Goal: Check status

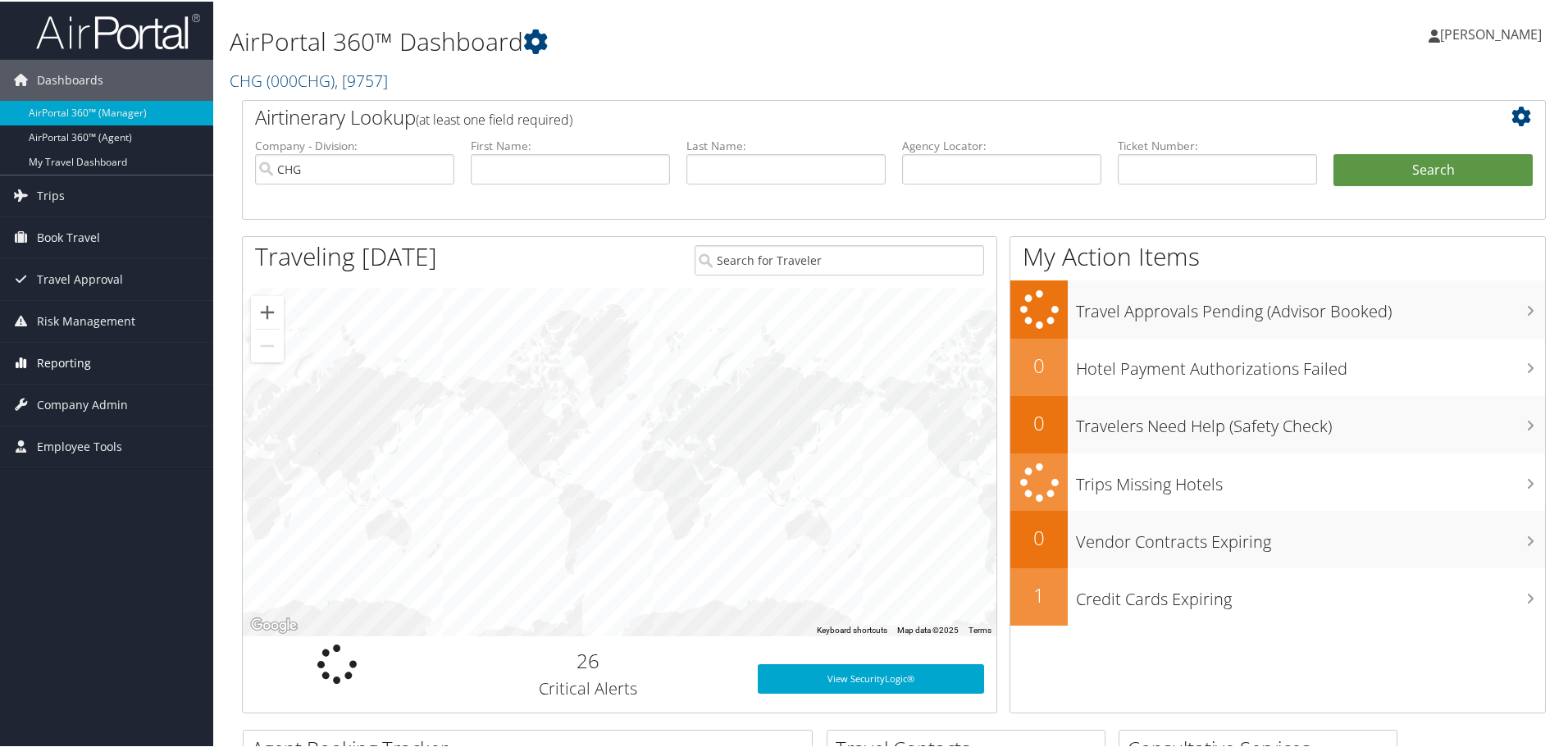
click at [61, 364] on span "Reporting" at bounding box center [64, 362] width 54 height 41
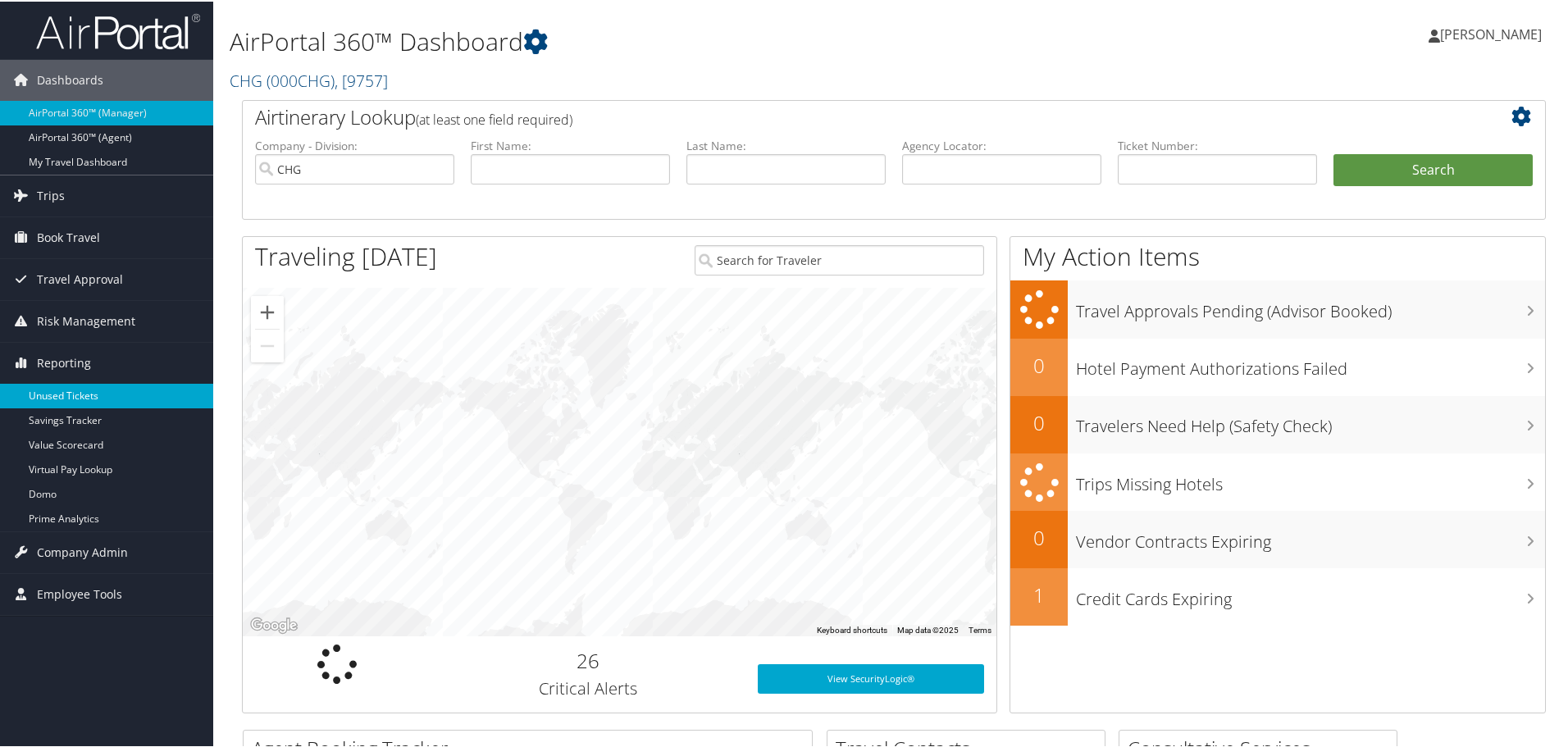
click at [57, 396] on link "Unused Tickets" at bounding box center [106, 395] width 213 height 25
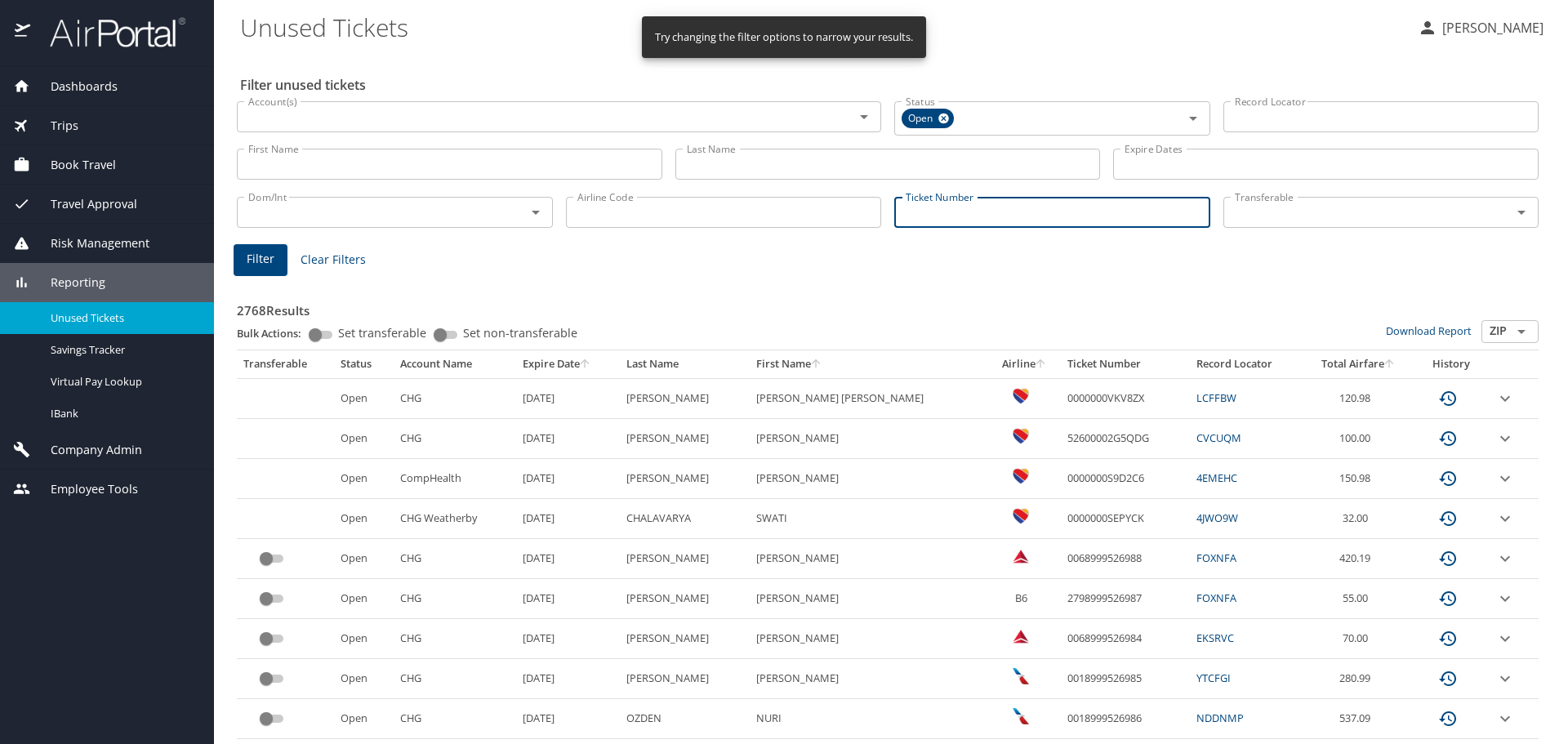
paste input "0062338331940"
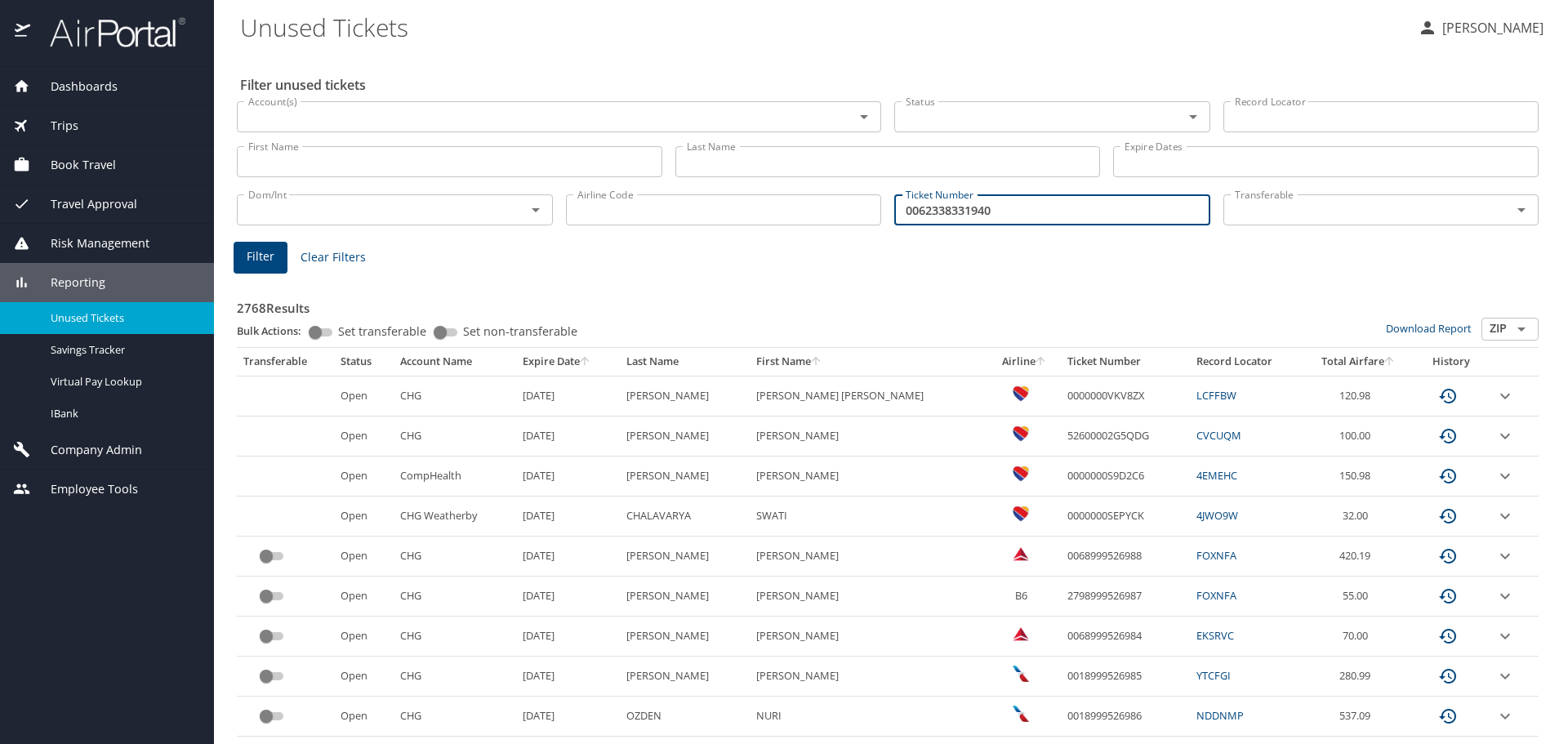
type input "0062338331940"
click at [260, 261] on span "Filter" at bounding box center [261, 256] width 28 height 20
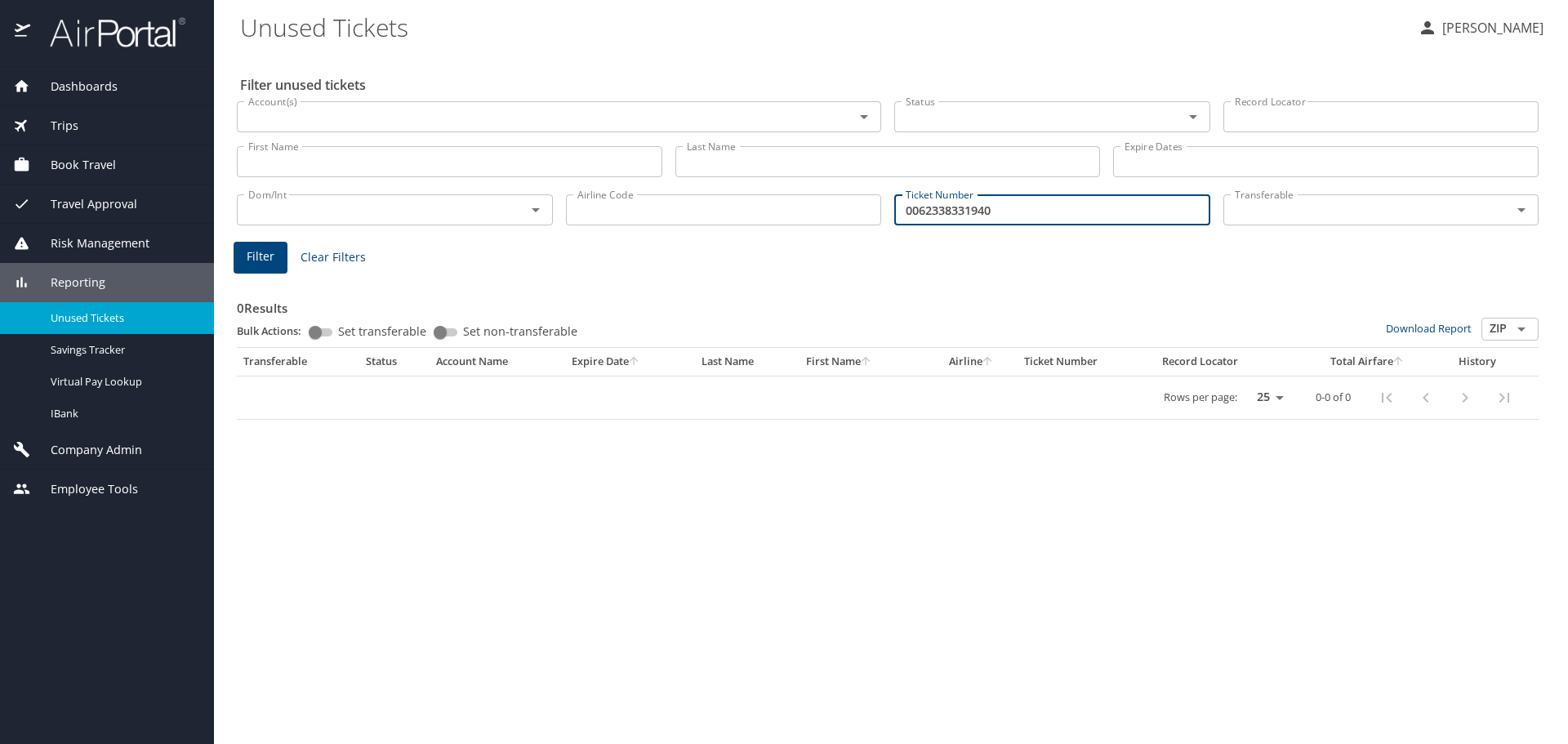
drag, startPoint x: 1011, startPoint y: 210, endPoint x: 418, endPoint y: 196, distance: 593.2
click at [425, 184] on div "Dom/Int Dom/Int Airline Code Airline Code Ticket Number 0062338331940 Ticket Nu…" at bounding box center [887, 208] width 1315 height 54
paste input "0067261270536"
type input "0067261270536"
click at [265, 264] on span "Filter" at bounding box center [261, 256] width 28 height 20
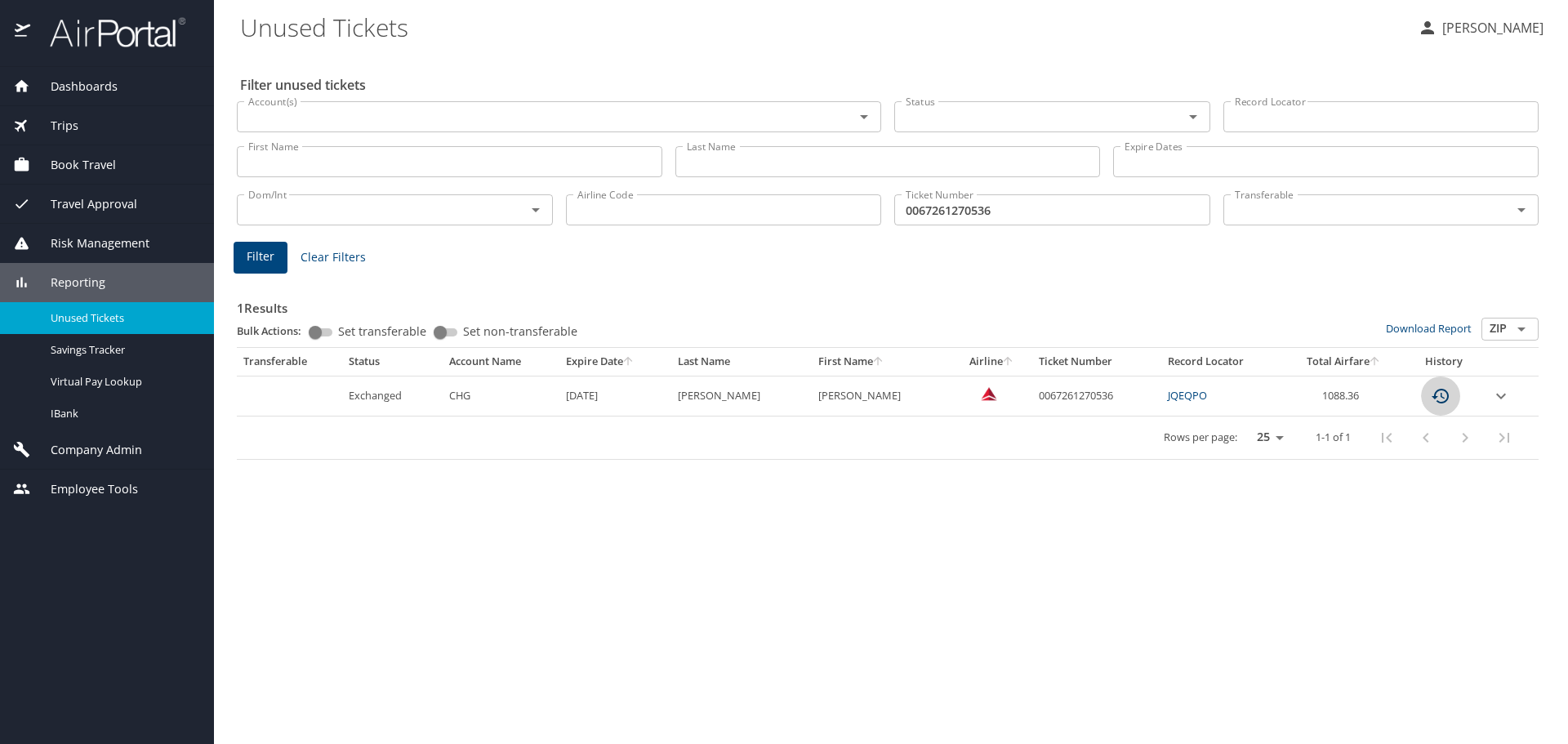
click at [1439, 395] on icon "custom pagination table" at bounding box center [1441, 397] width 20 height 20
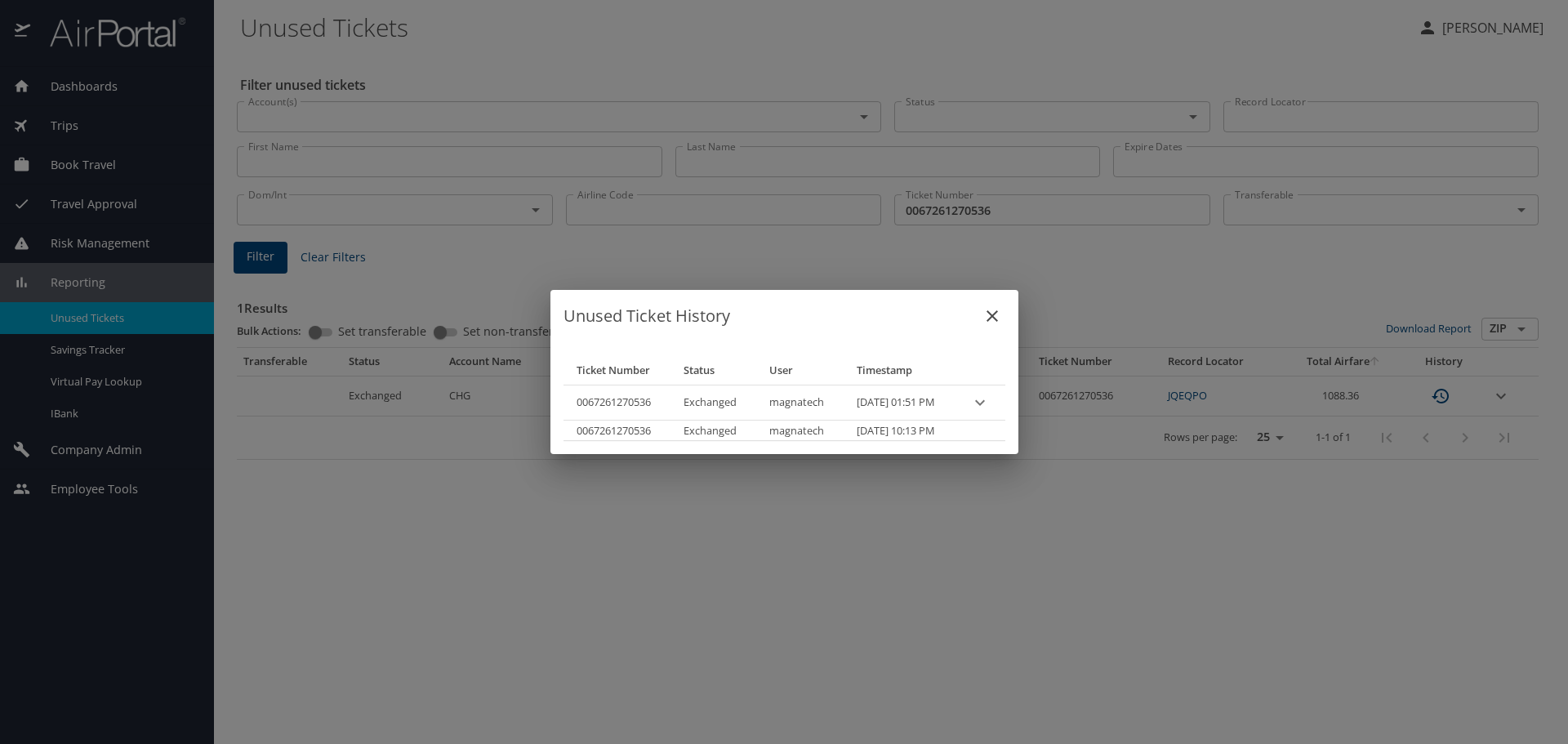
drag, startPoint x: 1402, startPoint y: 517, endPoint x: 1421, endPoint y: 513, distance: 19.4
click at [1414, 515] on div "Unused Ticket History Ticket Number Status User Timestamp 0067261270536 Exchang…" at bounding box center [784, 372] width 1568 height 744
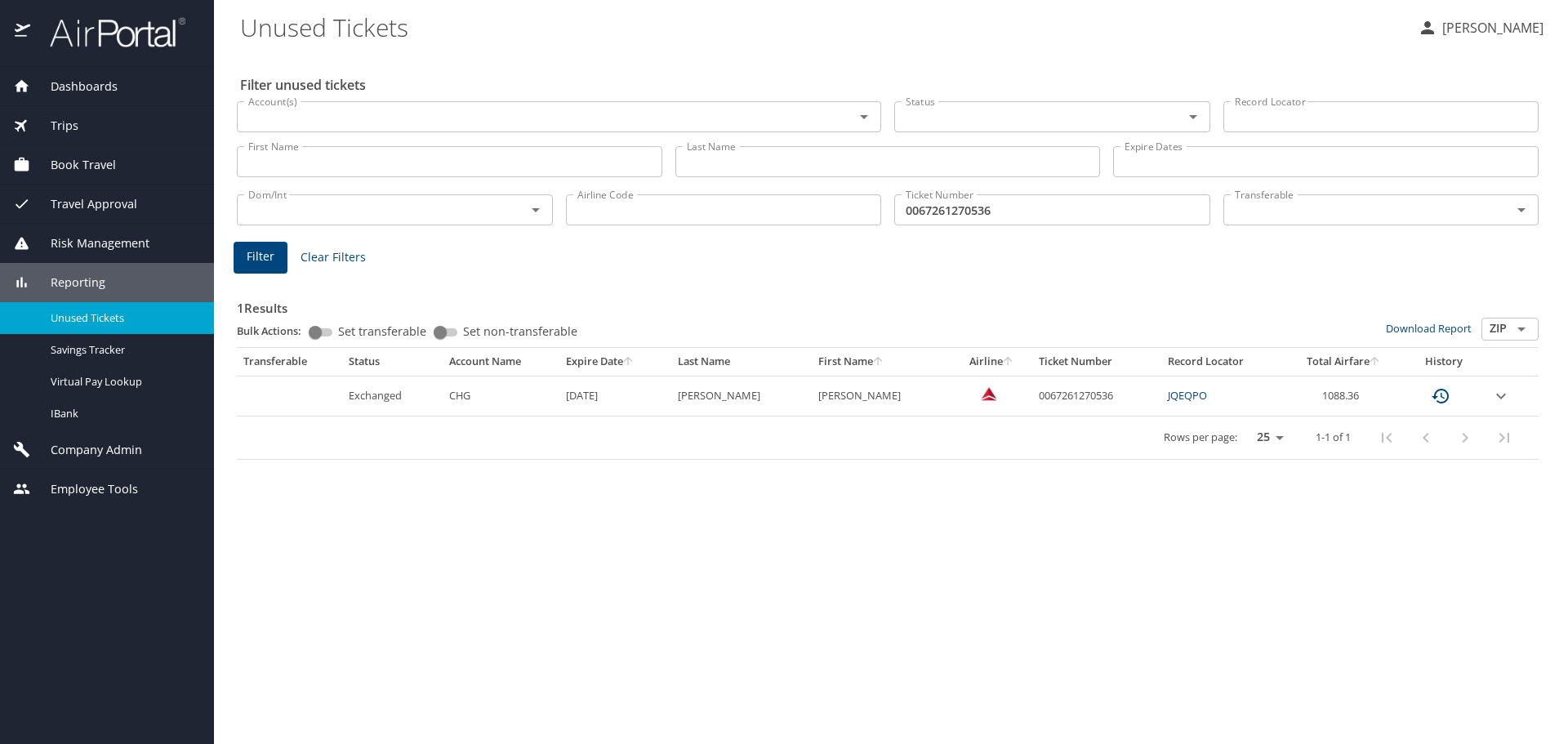
click at [1496, 405] on icon "expand row" at bounding box center [1502, 397] width 20 height 20
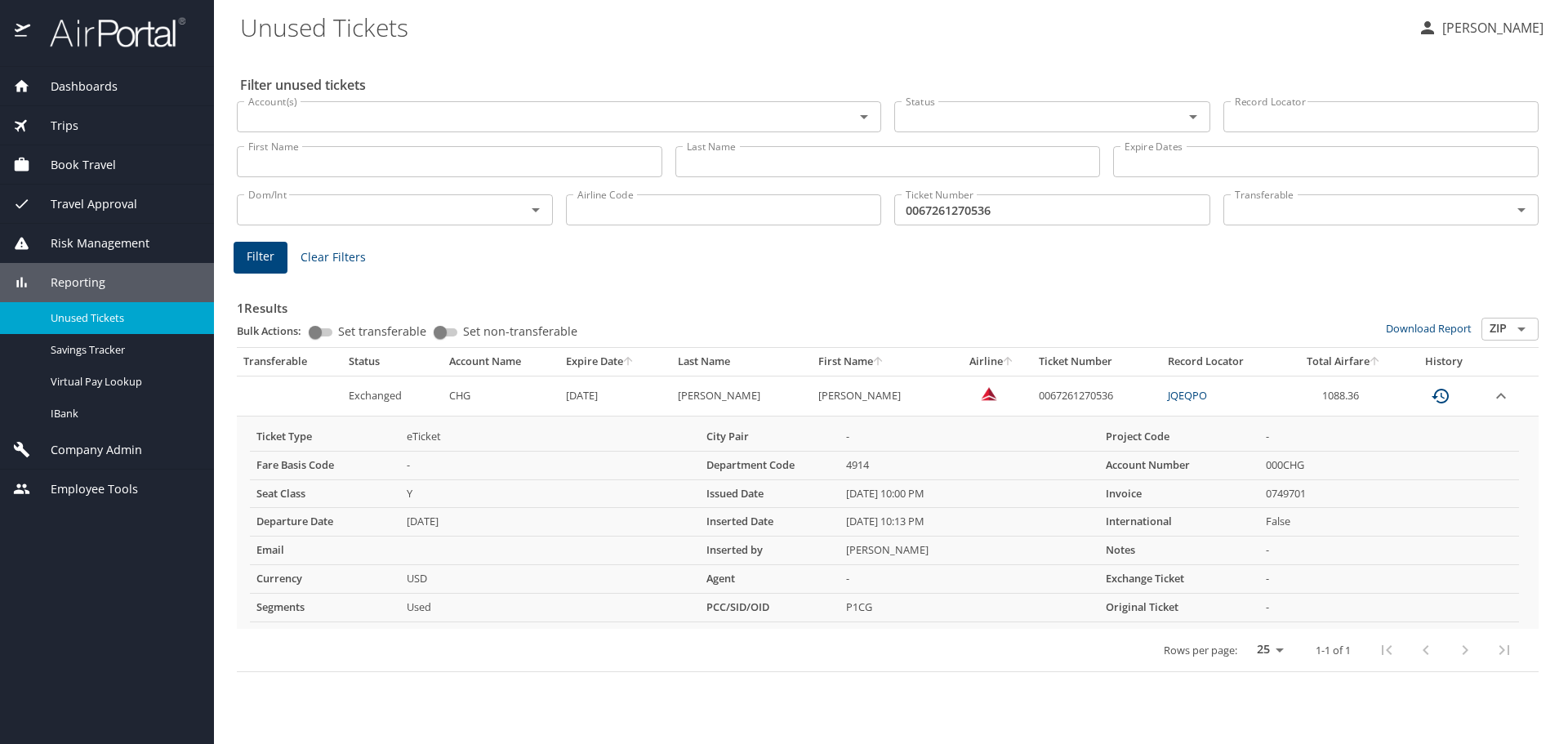
click at [775, 302] on h3 "1 Results" at bounding box center [887, 303] width 1302 height 29
click at [896, 401] on td "JOHN" at bounding box center [882, 396] width 141 height 40
click at [719, 305] on h3 "1 Results" at bounding box center [887, 303] width 1302 height 29
